Goal: Find specific page/section

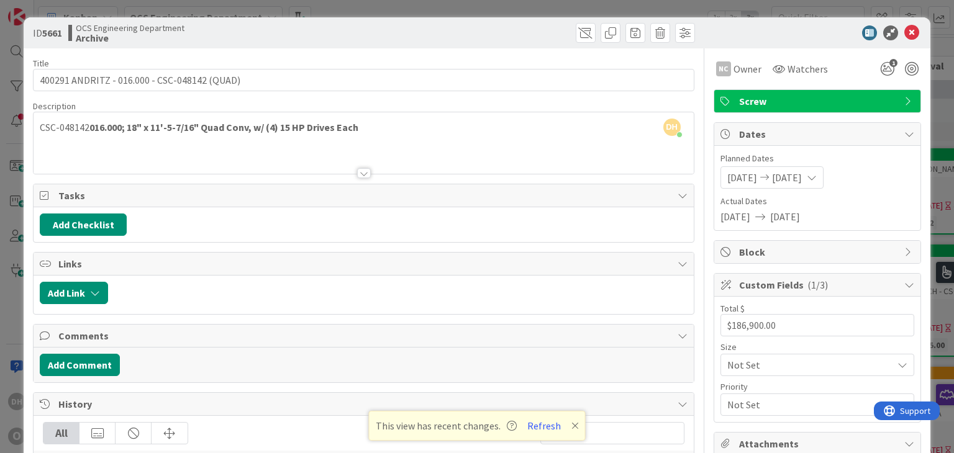
scroll to position [0, 1314]
click at [907, 35] on icon at bounding box center [911, 32] width 15 height 15
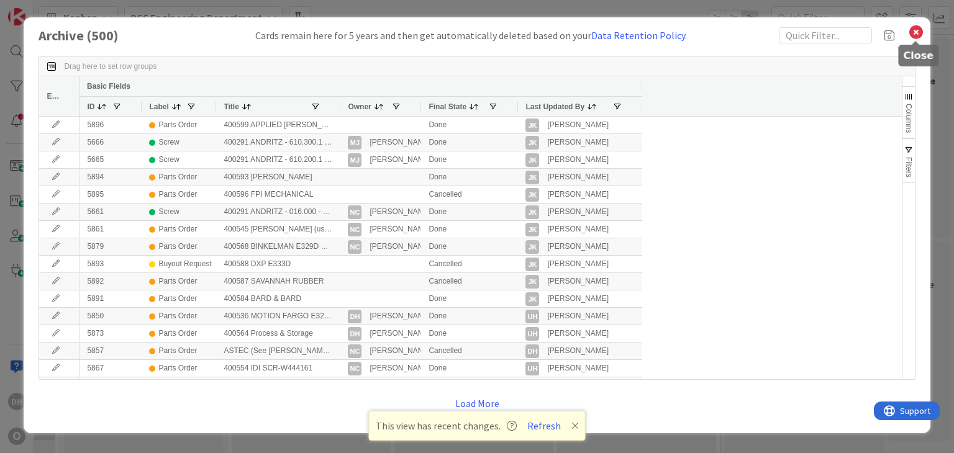
click at [912, 34] on icon at bounding box center [916, 32] width 16 height 17
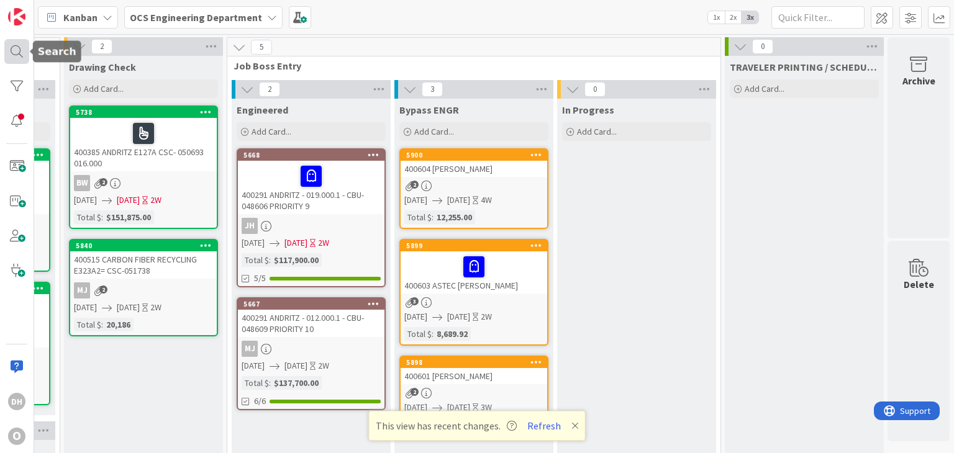
click at [14, 55] on div at bounding box center [16, 51] width 25 height 25
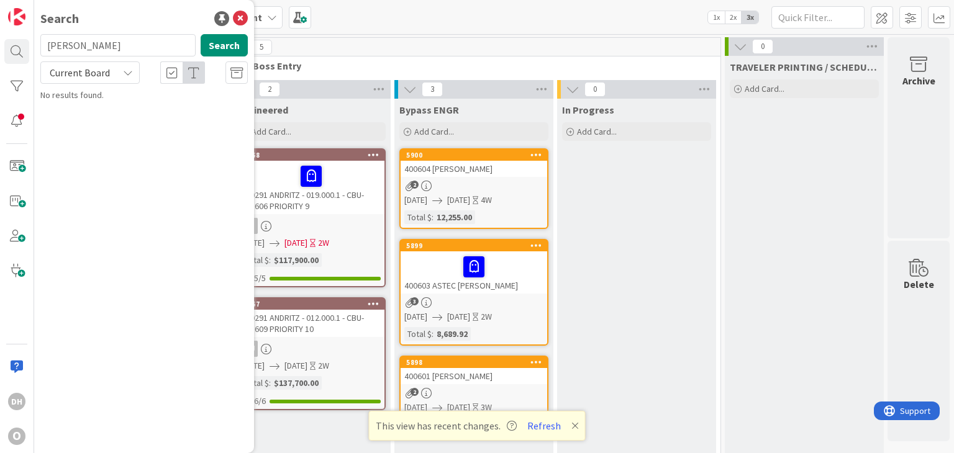
type input "YOUNGLOVE"
click at [235, 71] on icon at bounding box center [236, 73] width 12 height 12
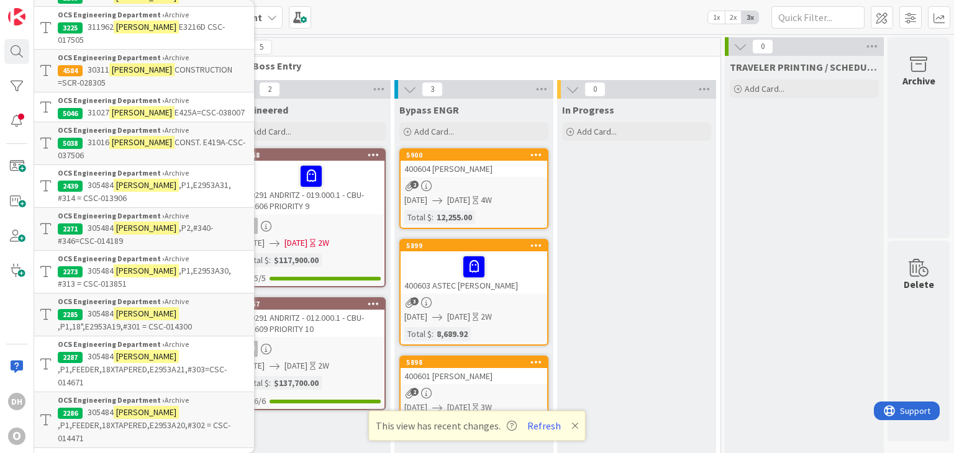
scroll to position [186, 0]
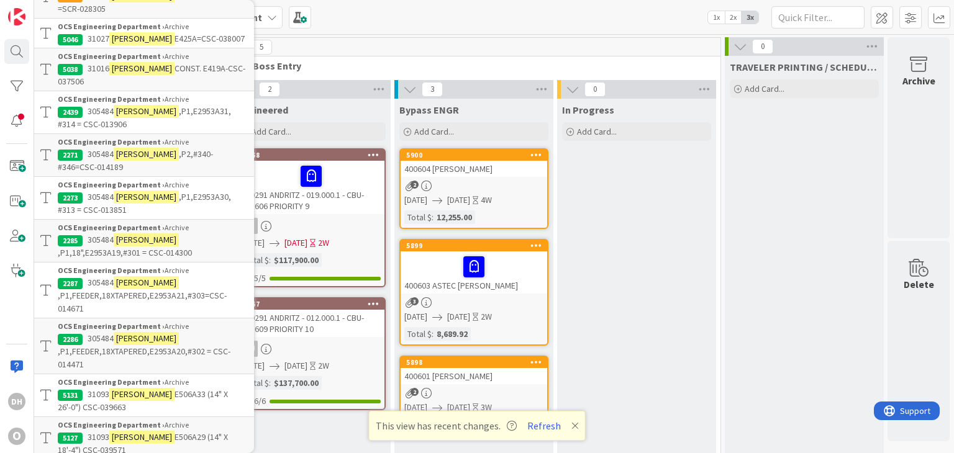
click at [170, 200] on span ",P1,E2953A30, #313 = CSC-013851" at bounding box center [144, 203] width 173 height 24
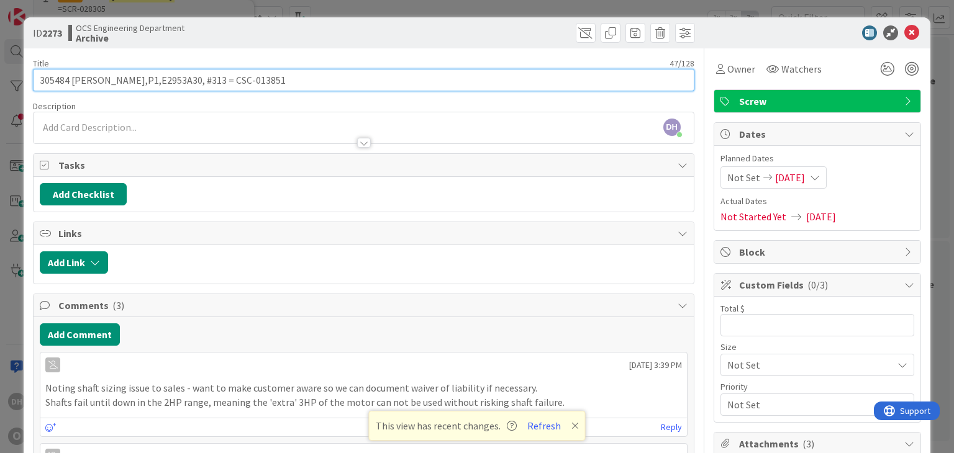
drag, startPoint x: 271, startPoint y: 83, endPoint x: 209, endPoint y: 89, distance: 61.7
click at [209, 89] on input "305484 YOUNGLOVE,P1,E2953A30, #313 = CSC-013851" at bounding box center [363, 80] width 661 height 22
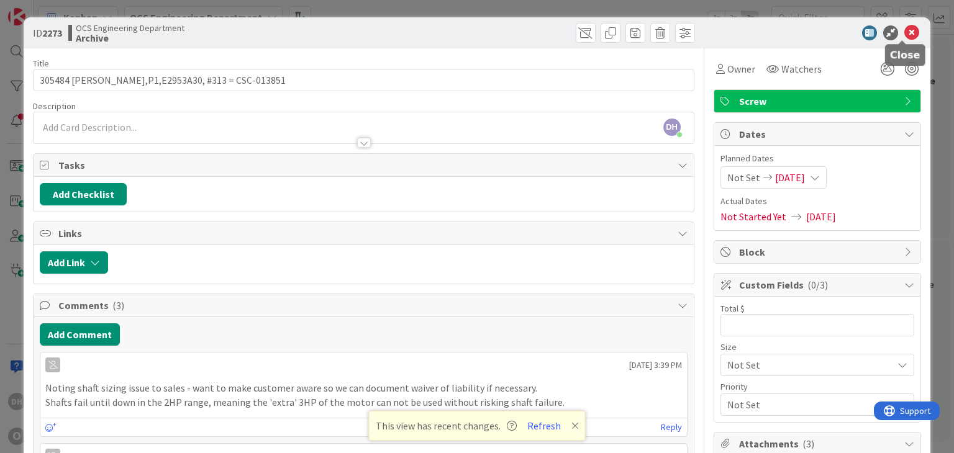
click at [906, 28] on icon at bounding box center [911, 32] width 15 height 15
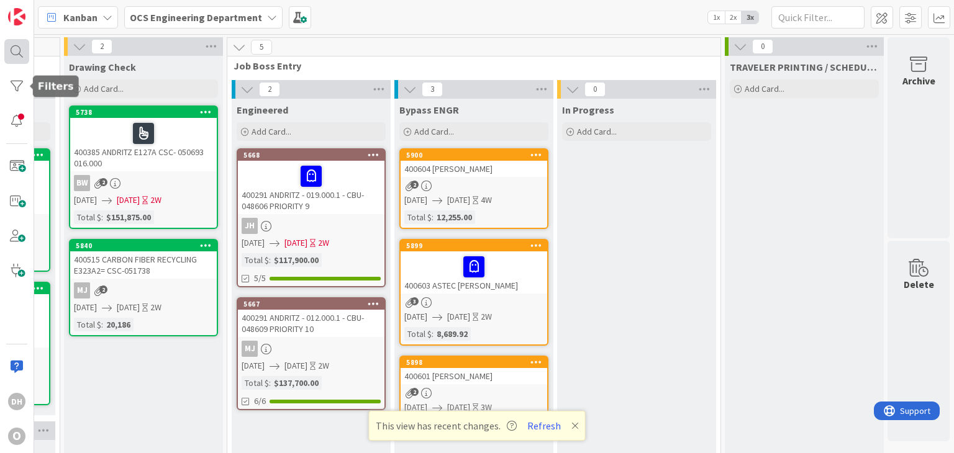
click at [23, 53] on div at bounding box center [16, 51] width 25 height 25
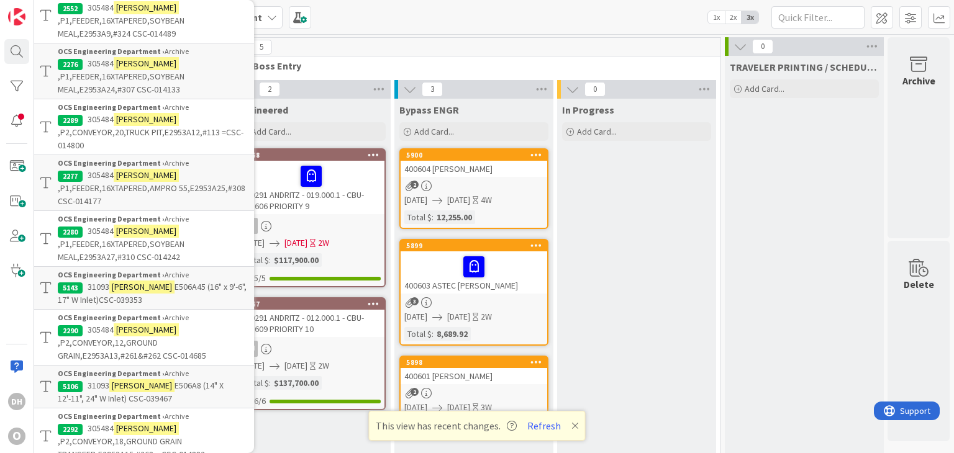
scroll to position [1739, 0]
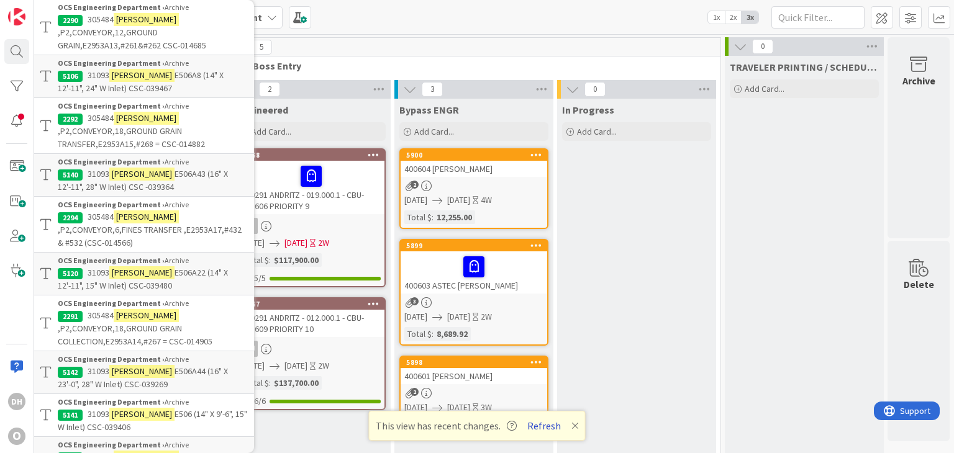
click at [550, 433] on button "Refresh" at bounding box center [544, 426] width 42 height 16
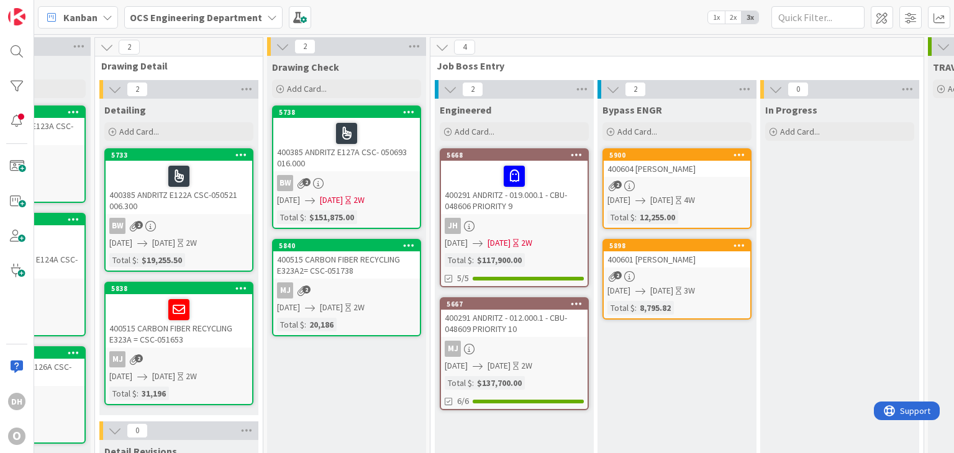
scroll to position [0, 1104]
